Goal: Task Accomplishment & Management: Manage account settings

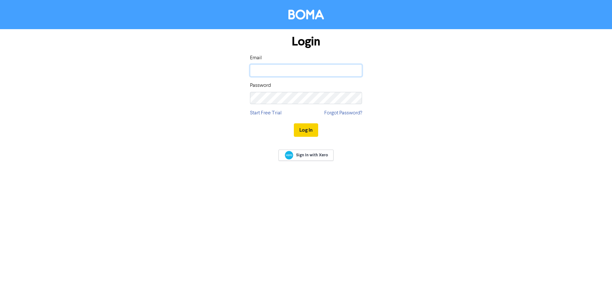
type input "[EMAIL_ADDRESS][DOMAIN_NAME]"
click at [301, 130] on button "Log In" at bounding box center [306, 129] width 24 height 13
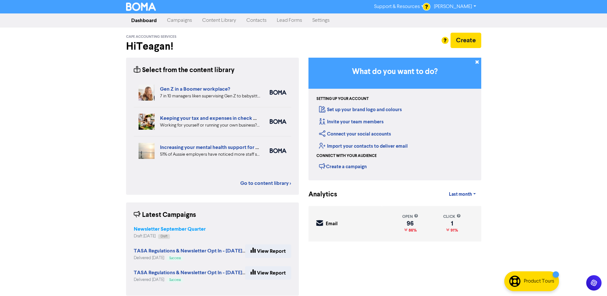
click at [144, 226] on strong "Newsletter September Quarter" at bounding box center [170, 229] width 72 height 6
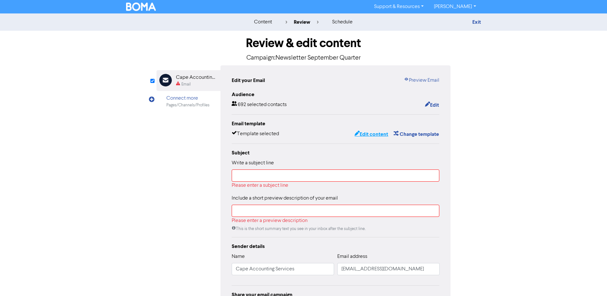
click at [365, 134] on button "Edit content" at bounding box center [371, 134] width 34 height 8
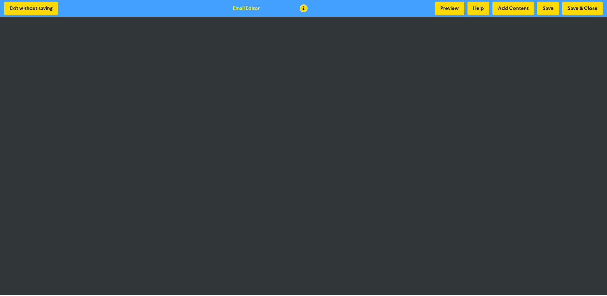
scroll to position [1, 0]
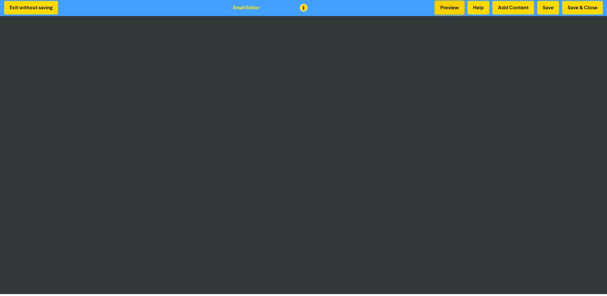
click at [456, 10] on button "Preview" at bounding box center [449, 7] width 29 height 13
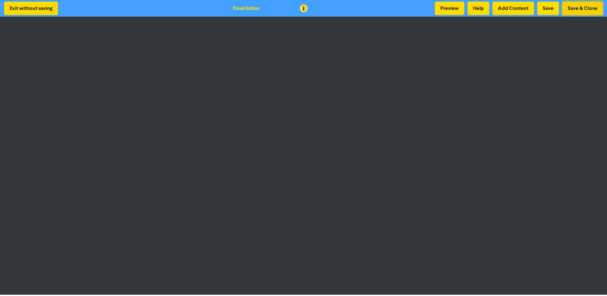
click at [582, 9] on button "Save & Close" at bounding box center [582, 8] width 41 height 13
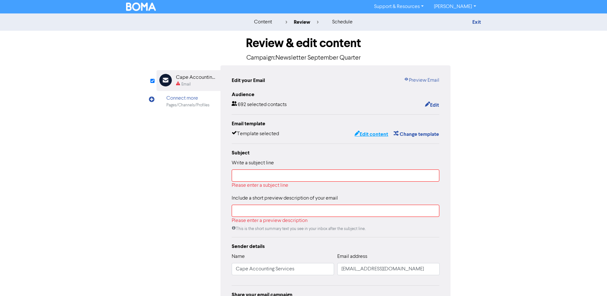
click at [368, 132] on button "Edit content" at bounding box center [371, 134] width 34 height 8
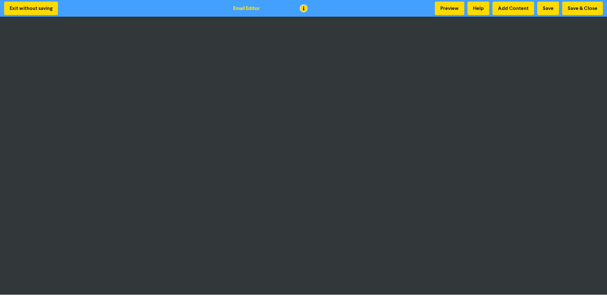
scroll to position [1, 0]
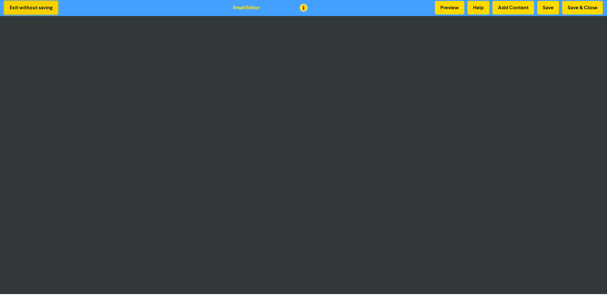
click at [26, 4] on button "Exit without saving" at bounding box center [31, 7] width 54 height 13
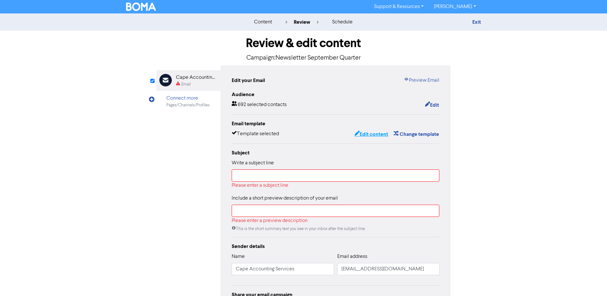
click at [357, 134] on icon "button" at bounding box center [357, 134] width 5 height 6
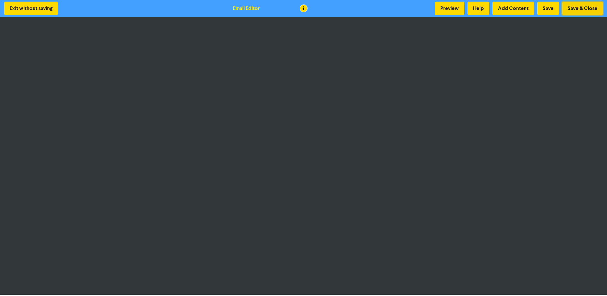
click at [581, 7] on button "Save & Close" at bounding box center [582, 8] width 41 height 13
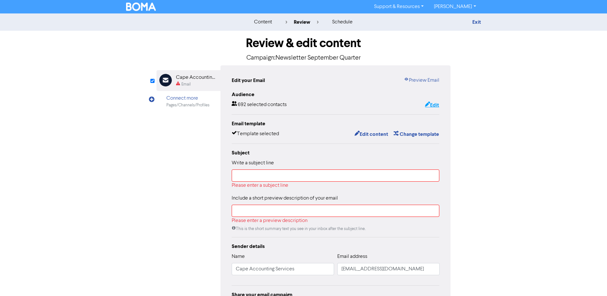
click at [432, 103] on button "Edit" at bounding box center [432, 105] width 15 height 8
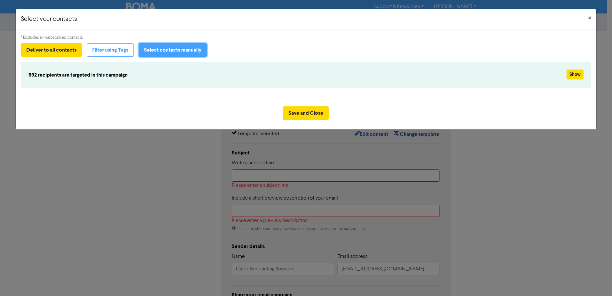
click at [193, 48] on button "Select contacts manually" at bounding box center [173, 49] width 68 height 13
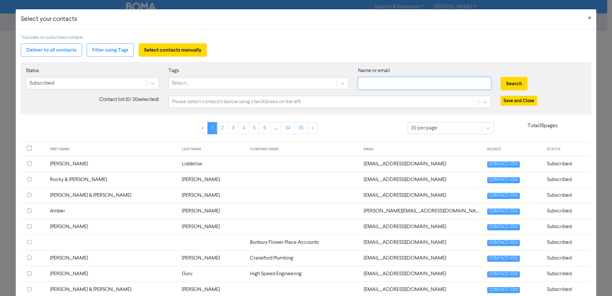
click at [397, 83] on input "text" at bounding box center [424, 83] width 133 height 12
type input "[PERSON_NAME]"
click at [501, 77] on button "Search" at bounding box center [514, 83] width 27 height 13
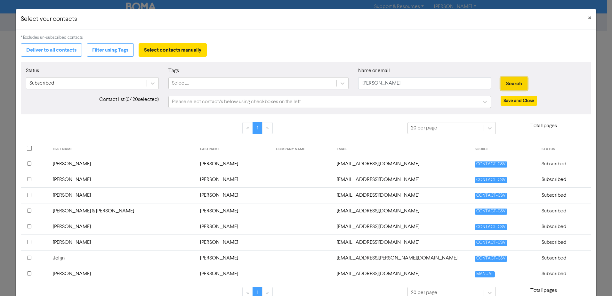
click at [514, 83] on button "Search" at bounding box center [514, 83] width 27 height 13
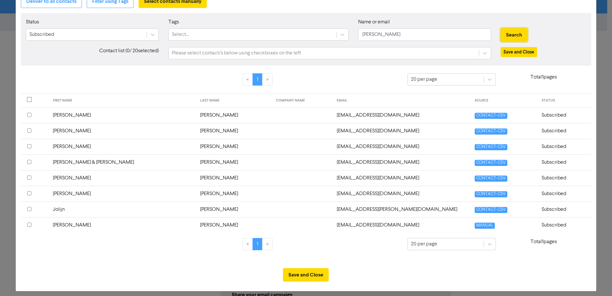
scroll to position [53, 0]
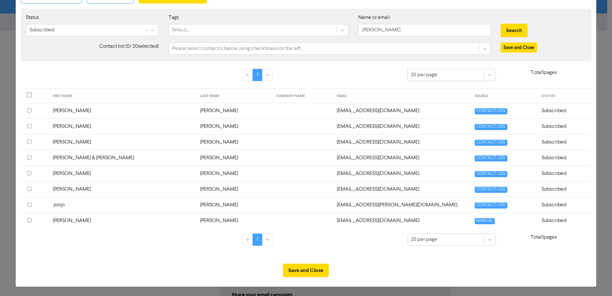
click at [29, 220] on input "checkbox" at bounding box center [29, 220] width 4 height 4
click at [306, 268] on button "Save and Close" at bounding box center [306, 269] width 46 height 13
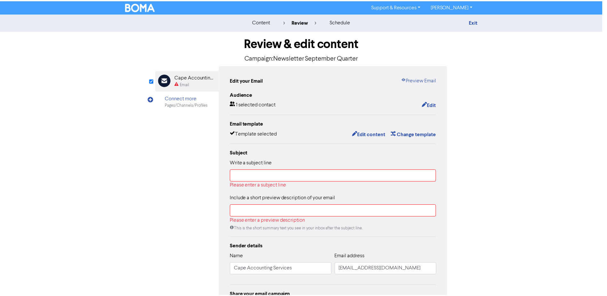
scroll to position [0, 0]
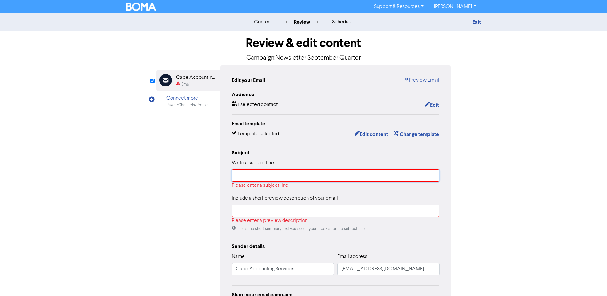
click at [301, 176] on input "text" at bounding box center [336, 175] width 208 height 12
type input "S"
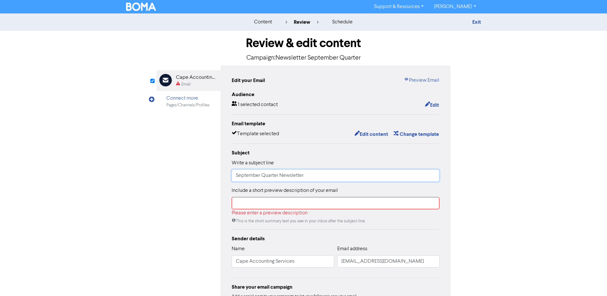
type input "September Quarter Newsletter"
click at [350, 206] on input "text" at bounding box center [336, 203] width 208 height 12
click at [348, 205] on input "text" at bounding box center [336, 203] width 208 height 12
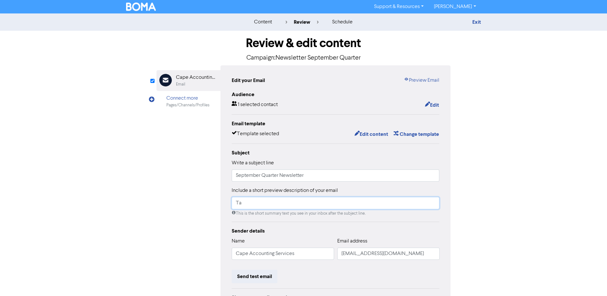
type input "T"
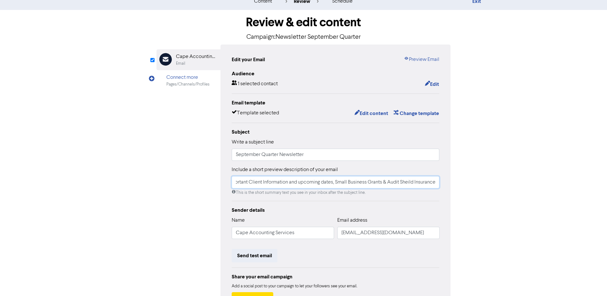
scroll to position [71, 0]
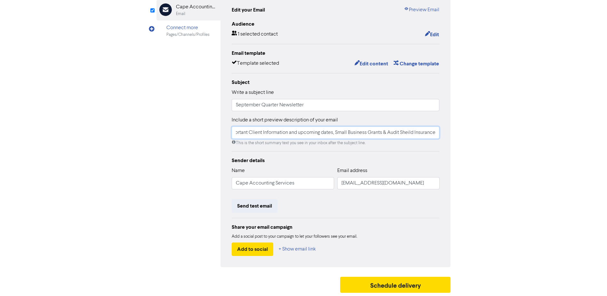
type input "Important Client Information and upcoming dates, Small Business Grants & Audit …"
click at [295, 183] on input "Cape Accounting Services" at bounding box center [283, 183] width 102 height 12
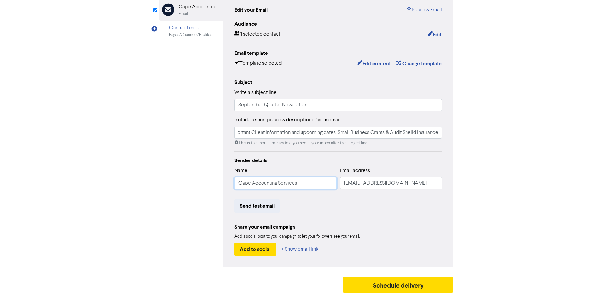
scroll to position [0, 0]
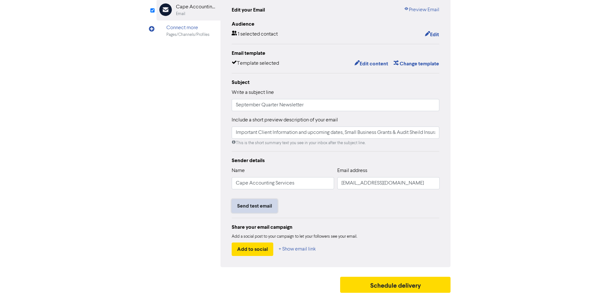
click at [259, 204] on button "Send test email" at bounding box center [255, 205] width 46 height 13
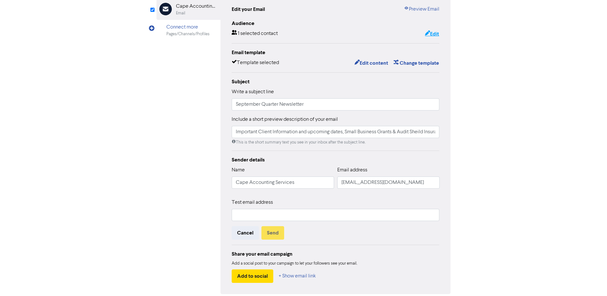
click at [431, 33] on button "Edit" at bounding box center [432, 34] width 15 height 8
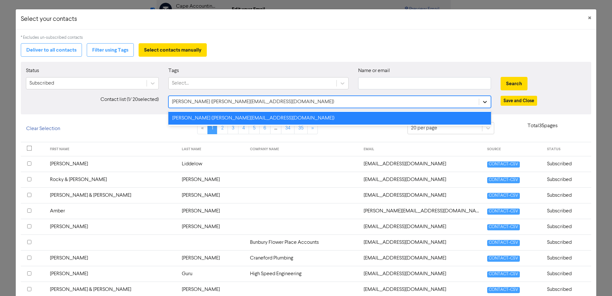
click at [482, 101] on icon at bounding box center [485, 102] width 6 height 6
click at [229, 119] on div "[PERSON_NAME] ([PERSON_NAME][EMAIL_ADDRESS][DOMAIN_NAME])" at bounding box center [329, 118] width 323 height 13
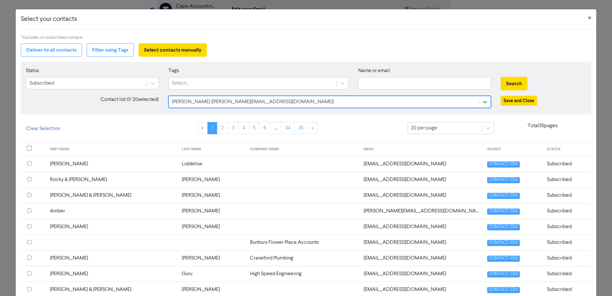
click at [321, 100] on div "[PERSON_NAME] ([PERSON_NAME][EMAIL_ADDRESS][DOMAIN_NAME])" at bounding box center [324, 102] width 311 height 12
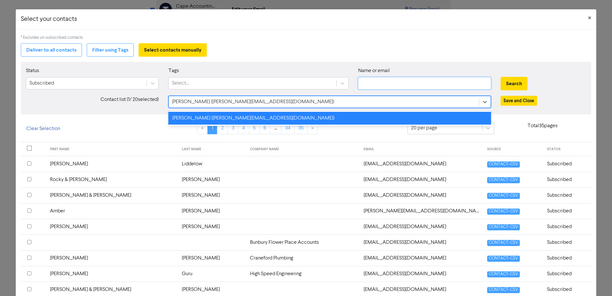
click at [395, 80] on input "text" at bounding box center [424, 83] width 133 height 12
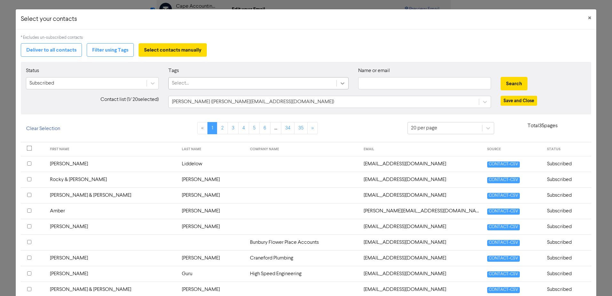
click at [339, 83] on icon at bounding box center [342, 83] width 6 height 6
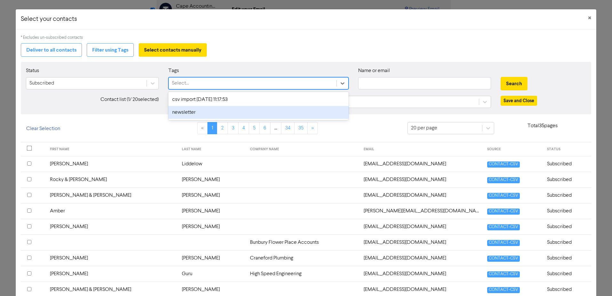
click at [206, 113] on div "newsletter" at bounding box center [258, 112] width 180 height 13
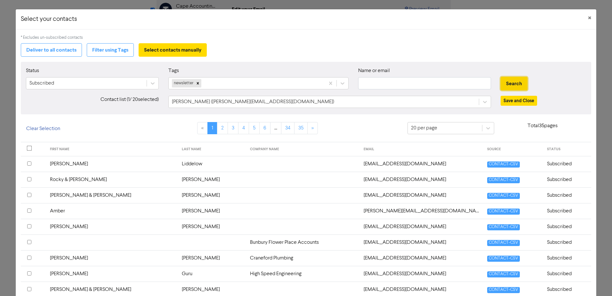
click at [514, 80] on button "Search" at bounding box center [514, 83] width 27 height 13
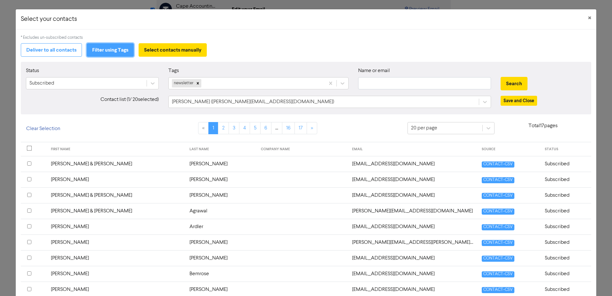
click at [103, 46] on button "Filter using Tags" at bounding box center [110, 49] width 47 height 13
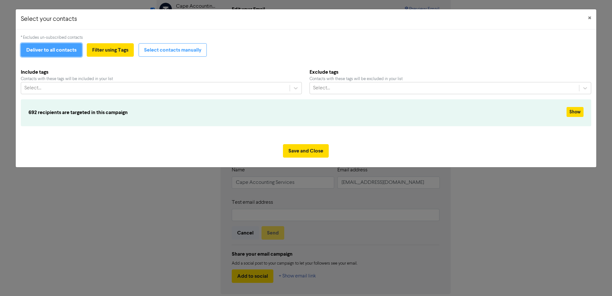
click at [49, 50] on button "Deliver to all contacts" at bounding box center [51, 49] width 61 height 13
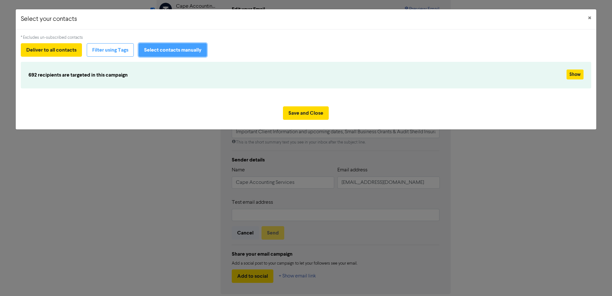
click at [166, 50] on button "Select contacts manually" at bounding box center [173, 49] width 68 height 13
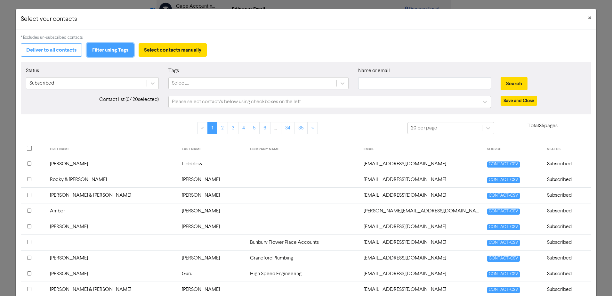
click at [105, 49] on button "Filter using Tags" at bounding box center [110, 49] width 47 height 13
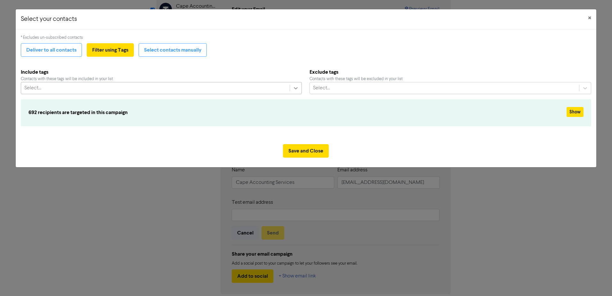
click at [295, 89] on icon at bounding box center [296, 88] width 4 height 2
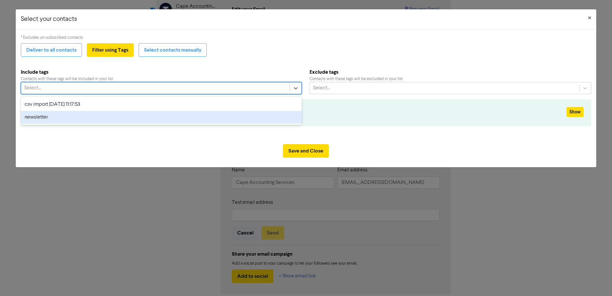
click at [47, 118] on div "newsletter" at bounding box center [161, 117] width 281 height 13
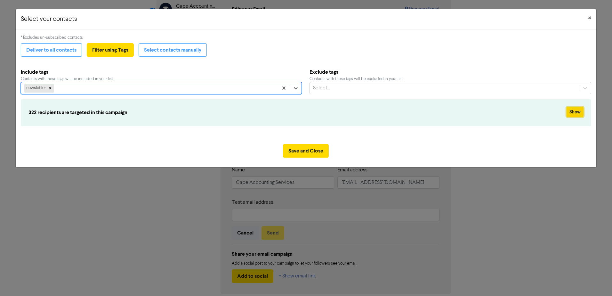
click at [576, 110] on button "Show" at bounding box center [575, 112] width 17 height 10
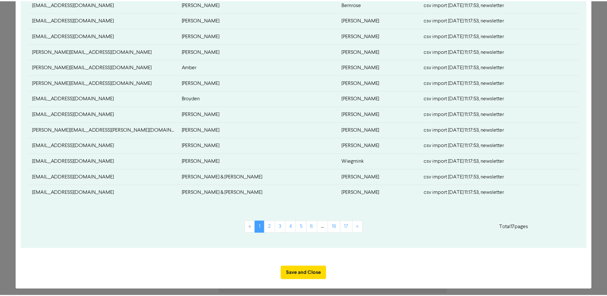
scroll to position [253, 0]
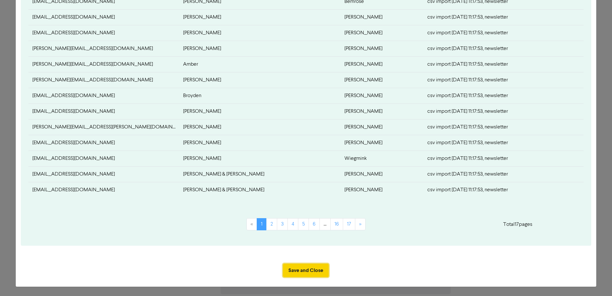
click at [291, 268] on button "Save and Close" at bounding box center [306, 269] width 46 height 13
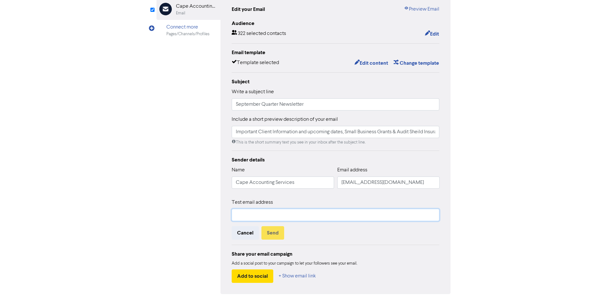
click at [328, 217] on input "text" at bounding box center [336, 215] width 208 height 12
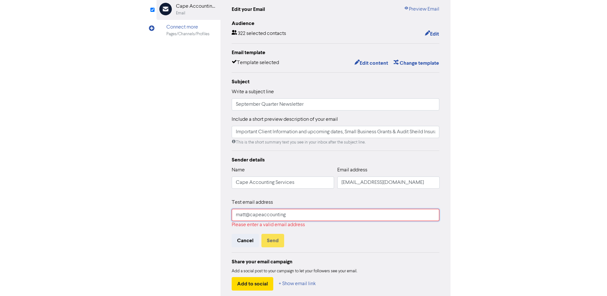
type input "[EMAIL_ADDRESS][DOMAIN_NAME]"
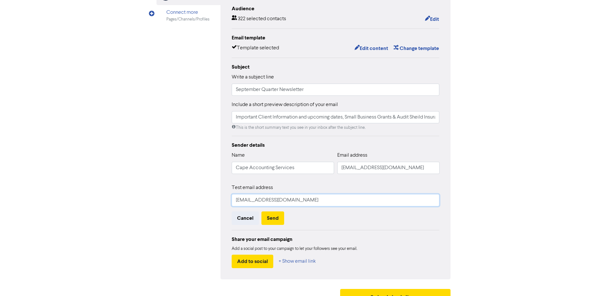
scroll to position [99, 0]
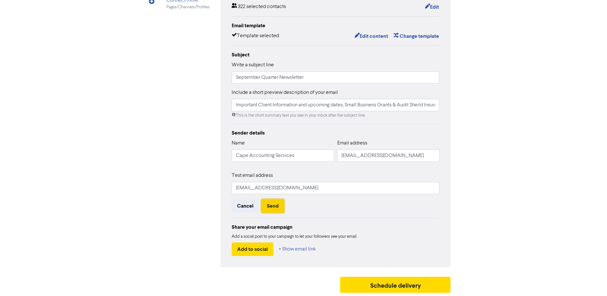
click at [270, 204] on button "Send" at bounding box center [273, 205] width 23 height 13
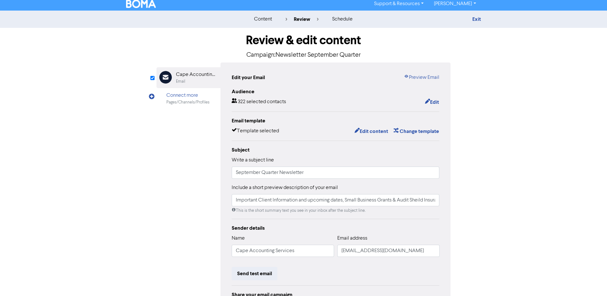
scroll to position [0, 0]
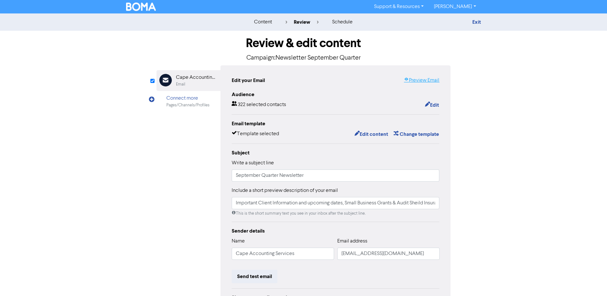
click at [416, 81] on link "Preview Email" at bounding box center [422, 81] width 36 height 8
click at [478, 22] on link "Exit" at bounding box center [477, 22] width 9 height 6
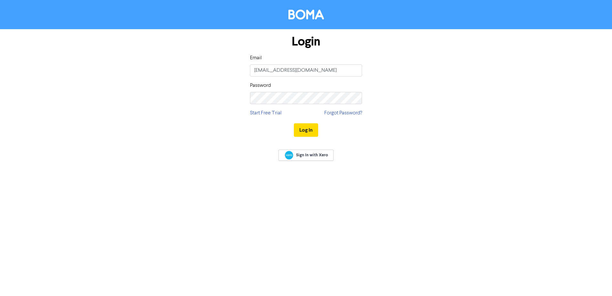
click at [309, 131] on button "Log In" at bounding box center [306, 129] width 24 height 13
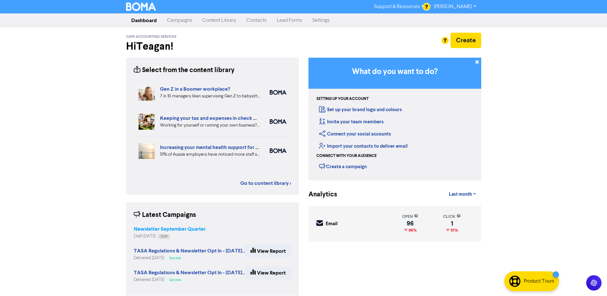
click at [166, 229] on strong "Newsletter September Quarter" at bounding box center [170, 229] width 72 height 6
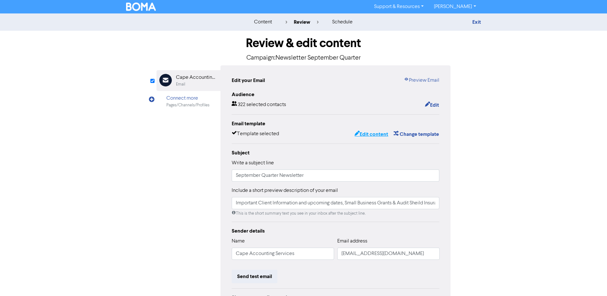
click at [372, 134] on button "Edit content" at bounding box center [371, 134] width 34 height 8
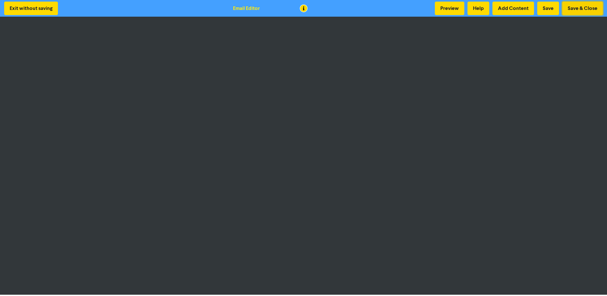
click at [586, 5] on button "Save & Close" at bounding box center [582, 8] width 41 height 13
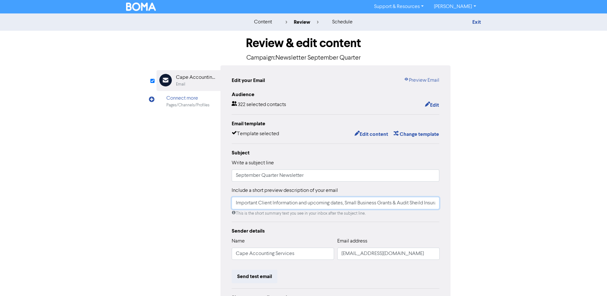
click at [303, 204] on input "Important Client Information and upcoming dates, Small Business Grants & Audit …" at bounding box center [336, 203] width 208 height 12
click at [336, 204] on input "Small Business Grants, Audit Sheild Insurance, important information and dates" at bounding box center [336, 203] width 208 height 12
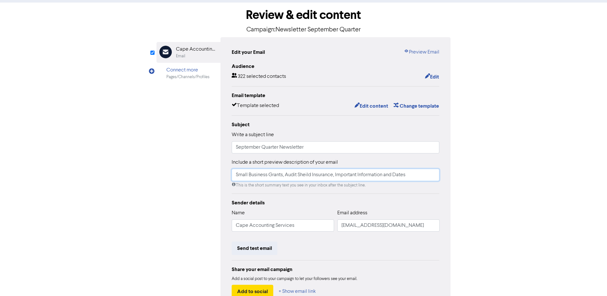
scroll to position [71, 0]
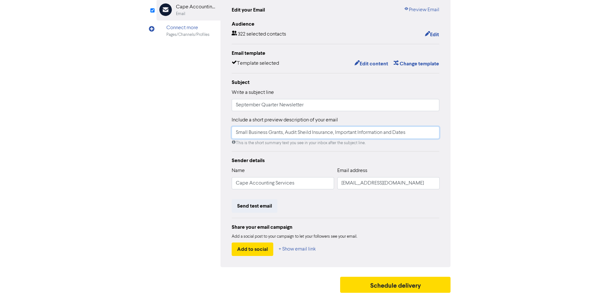
type input "Small Business Grants, Audit Sheild Insurance, Important Information and Dates"
click at [312, 183] on input "Cape Accounting Services" at bounding box center [283, 183] width 102 height 12
click at [249, 205] on button "Send test email" at bounding box center [255, 205] width 46 height 13
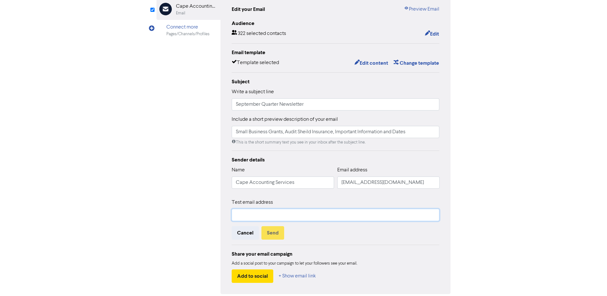
click at [269, 219] on input "text" at bounding box center [336, 215] width 208 height 12
type input "[EMAIL_ADDRESS][DOMAIN_NAME]"
click at [270, 233] on button "Send" at bounding box center [273, 232] width 23 height 13
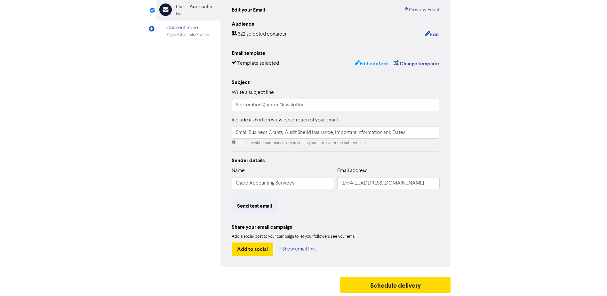
click at [376, 63] on button "Edit content" at bounding box center [371, 64] width 34 height 8
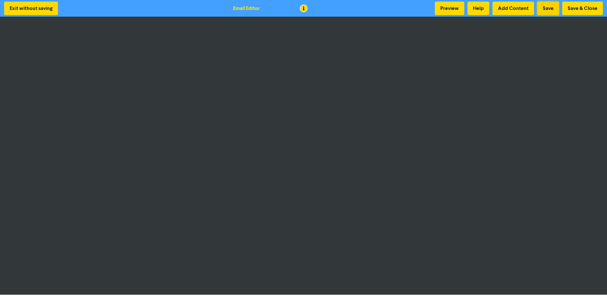
click at [547, 8] on button "Save" at bounding box center [548, 8] width 22 height 13
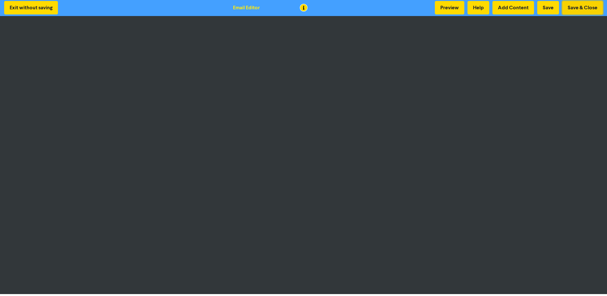
click at [596, 8] on button "Save & Close" at bounding box center [582, 7] width 41 height 13
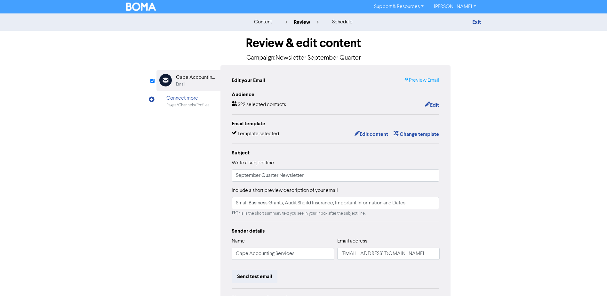
click at [420, 81] on link "Preview Email" at bounding box center [422, 81] width 36 height 8
click at [371, 135] on button "Edit content" at bounding box center [371, 134] width 34 height 8
click at [367, 134] on button "Edit content" at bounding box center [371, 134] width 34 height 8
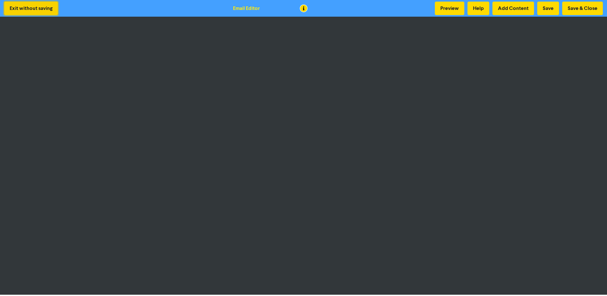
click at [32, 9] on button "Exit without saving" at bounding box center [31, 8] width 54 height 13
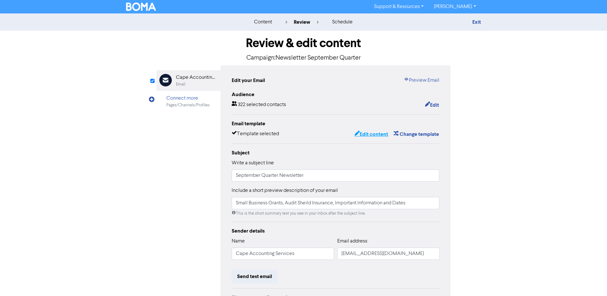
click at [373, 133] on button "Edit content" at bounding box center [371, 134] width 34 height 8
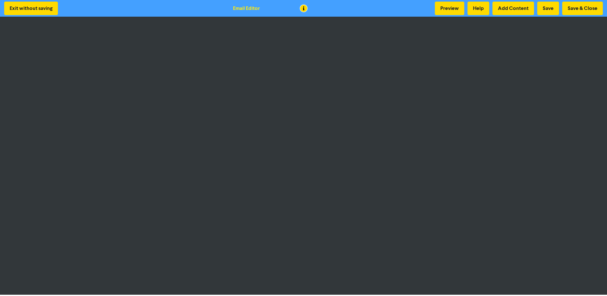
scroll to position [1, 0]
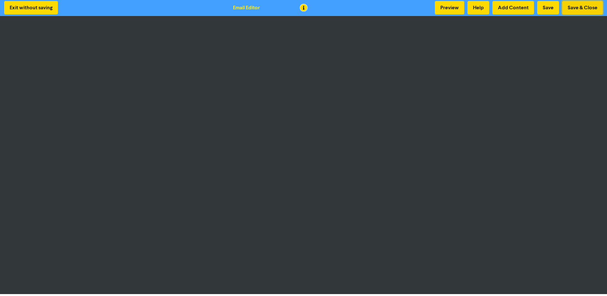
click at [593, 6] on button "Save & Close" at bounding box center [582, 7] width 41 height 13
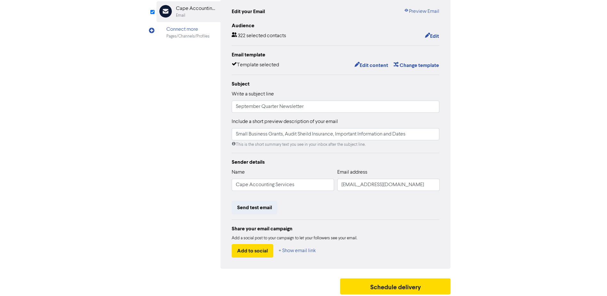
scroll to position [71, 0]
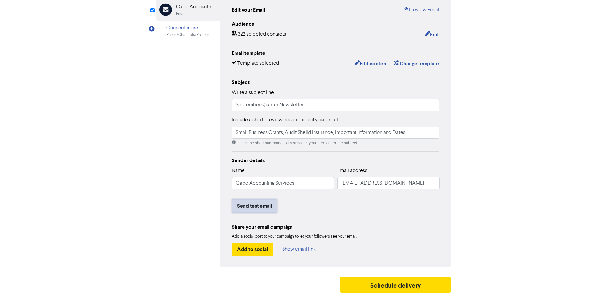
click at [264, 204] on button "Send test email" at bounding box center [255, 205] width 46 height 13
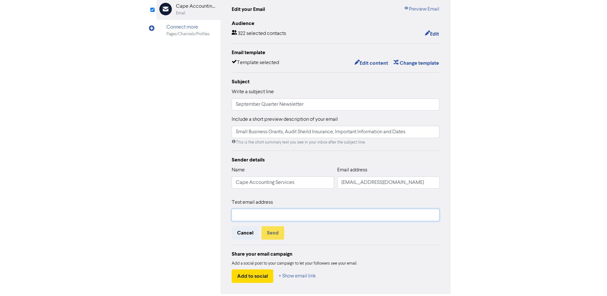
click at [304, 216] on input "text" at bounding box center [336, 215] width 208 height 12
type input "[EMAIL_ADDRESS][DOMAIN_NAME]"
click at [276, 232] on button "Send" at bounding box center [273, 232] width 23 height 13
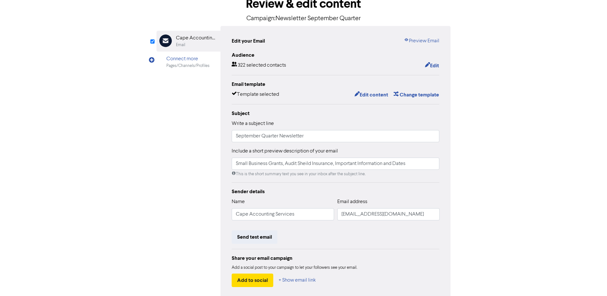
scroll to position [0, 0]
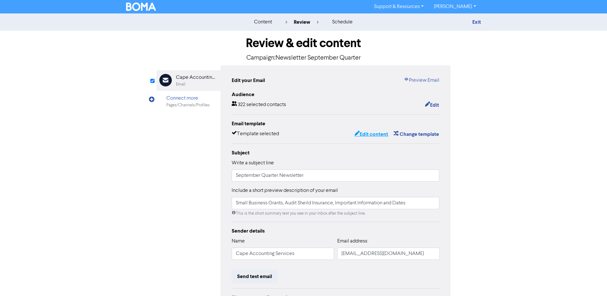
click at [369, 132] on button "Edit content" at bounding box center [371, 134] width 34 height 8
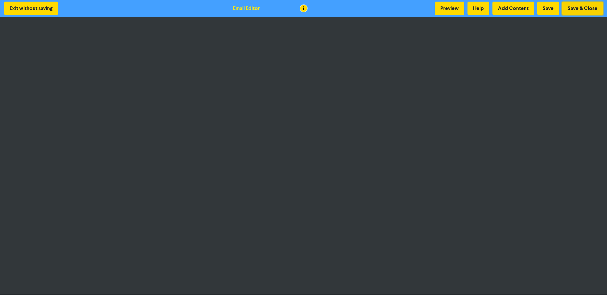
click at [578, 5] on button "Save & Close" at bounding box center [582, 8] width 41 height 13
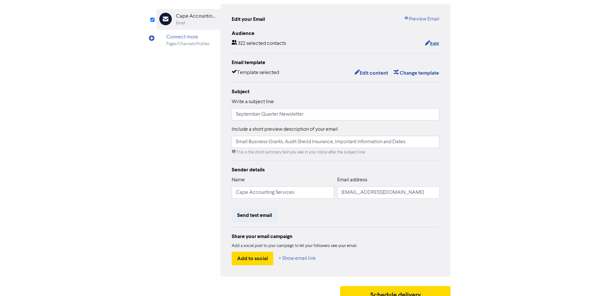
scroll to position [71, 0]
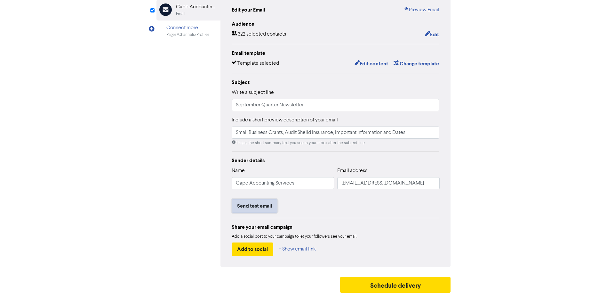
click at [265, 205] on button "Send test email" at bounding box center [255, 205] width 46 height 13
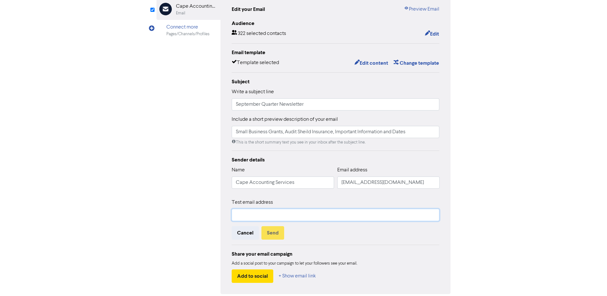
click at [277, 214] on input "text" at bounding box center [336, 215] width 208 height 12
type input "[EMAIL_ADDRESS][DOMAIN_NAME]"
click at [272, 231] on button "Send" at bounding box center [273, 232] width 23 height 13
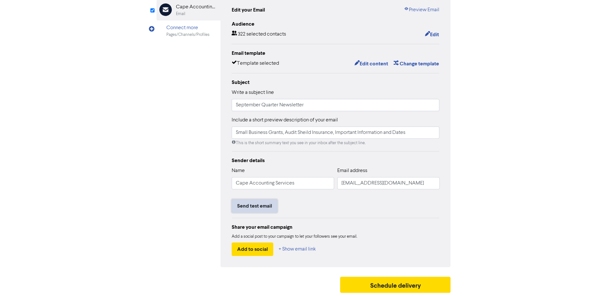
click at [262, 204] on button "Send test email" at bounding box center [255, 205] width 46 height 13
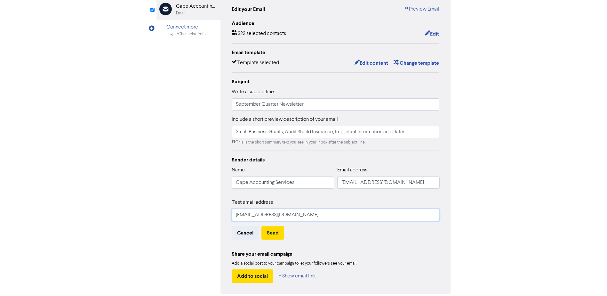
drag, startPoint x: 337, startPoint y: 219, endPoint x: 169, endPoint y: 214, distance: 168.8
click at [177, 215] on div "Email Created with Sketch. Cape Accounting Services Email Connect more Pages/Ch…" at bounding box center [304, 144] width 295 height 300
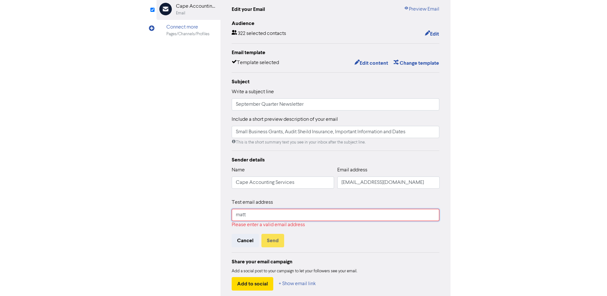
type input "[EMAIL_ADDRESS][DOMAIN_NAME]"
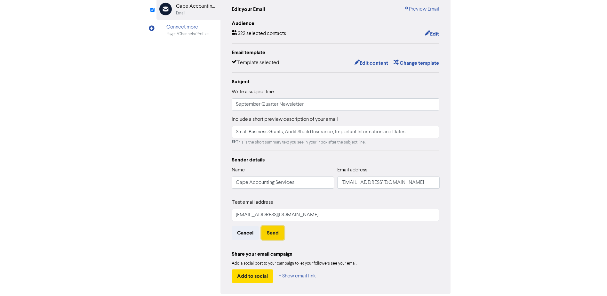
click at [276, 232] on button "Send" at bounding box center [273, 232] width 23 height 13
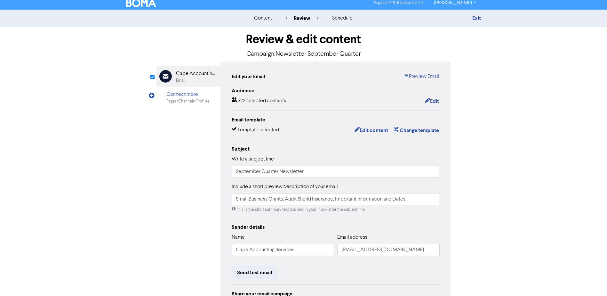
scroll to position [0, 0]
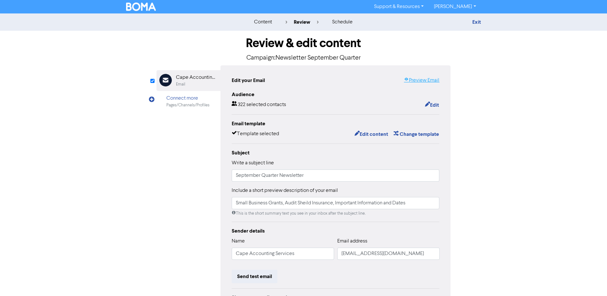
click at [421, 80] on link "Preview Email" at bounding box center [422, 81] width 36 height 8
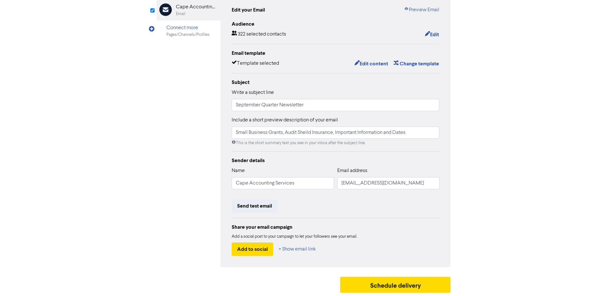
scroll to position [71, 0]
